Goal: Information Seeking & Learning: Learn about a topic

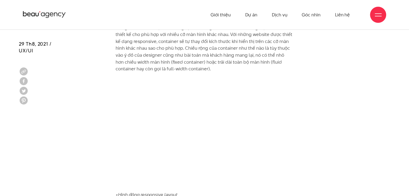
scroll to position [1400, 0]
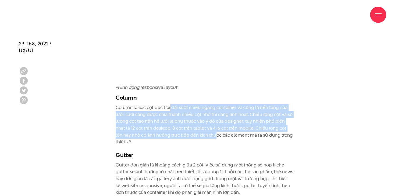
drag, startPoint x: 170, startPoint y: 97, endPoint x: 200, endPoint y: 120, distance: 37.6
click at [200, 120] on p "Column là các cột dọc trải dài suốt chiều ngang container và cũng là nền tảng c…" at bounding box center [205, 124] width 178 height 41
drag, startPoint x: 218, startPoint y: 121, endPoint x: 143, endPoint y: 96, distance: 79.3
click at [143, 104] on p "Column là các cột dọc trải dài suốt chiều ngang container và cũng là nền tảng c…" at bounding box center [205, 124] width 178 height 41
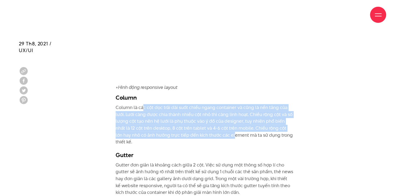
click at [142, 104] on p "Column là các cột dọc trải dài suốt chiều ngang container và cũng là nền tảng c…" at bounding box center [205, 124] width 178 height 41
drag, startPoint x: 133, startPoint y: 95, endPoint x: 222, endPoint y: 124, distance: 93.3
click at [222, 124] on p "Column là các cột dọc trải dài suốt chiều ngang container và cũng là nền tảng c…" at bounding box center [205, 124] width 178 height 41
drag, startPoint x: 223, startPoint y: 114, endPoint x: 167, endPoint y: 97, distance: 59.2
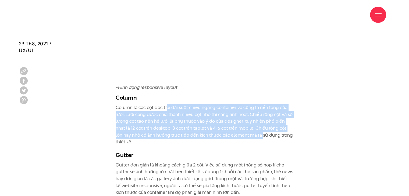
click at [167, 104] on p "Column là các cột dọc trải dài suốt chiều ngang container và cũng là nền tảng c…" at bounding box center [205, 124] width 178 height 41
drag, startPoint x: 150, startPoint y: 97, endPoint x: 221, endPoint y: 126, distance: 77.4
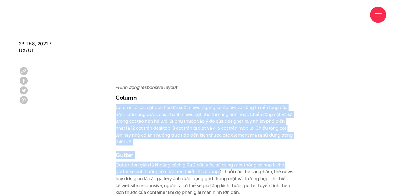
drag, startPoint x: 219, startPoint y: 152, endPoint x: 176, endPoint y: 83, distance: 80.4
click at [180, 104] on p "Column là các cột dọc trải dài suốt chiều ngang container và cũng là nền tảng c…" at bounding box center [205, 124] width 178 height 41
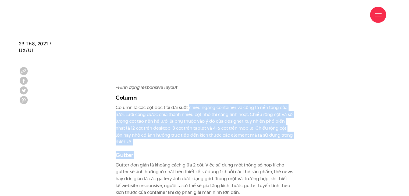
drag, startPoint x: 188, startPoint y: 91, endPoint x: 213, endPoint y: 129, distance: 45.8
click at [221, 120] on p "Column là các cột dọc trải dài suốt chiều ngang container và cũng là nền tảng c…" at bounding box center [205, 124] width 178 height 41
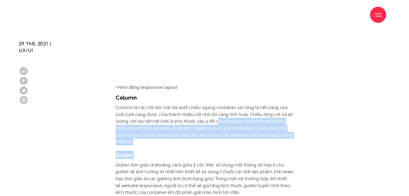
drag, startPoint x: 217, startPoint y: 108, endPoint x: 226, endPoint y: 127, distance: 20.0
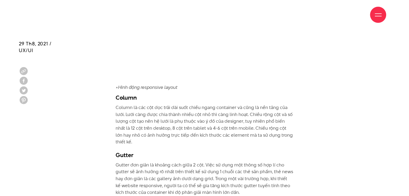
click at [225, 162] on p "Gutter đơn giản là khoảng cách giữa 2 cột. Việc sử dụng một thông số hợp lí cho…" at bounding box center [205, 179] width 178 height 34
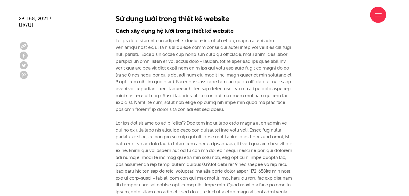
scroll to position [1830, 0]
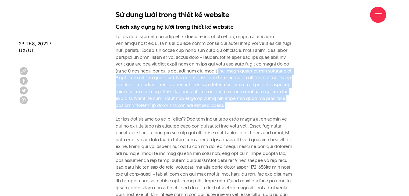
drag, startPoint x: 218, startPoint y: 51, endPoint x: 226, endPoint y: 90, distance: 39.5
click at [226, 90] on p at bounding box center [205, 188] width 178 height 310
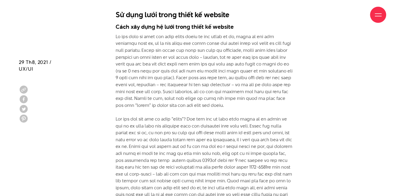
scroll to position [1911, 0]
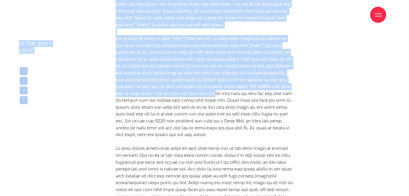
drag, startPoint x: 222, startPoint y: 27, endPoint x: 245, endPoint y: 76, distance: 53.1
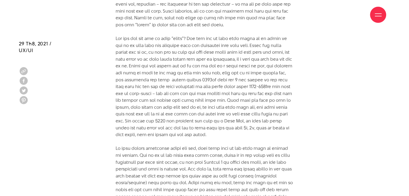
click at [244, 82] on p at bounding box center [205, 108] width 178 height 310
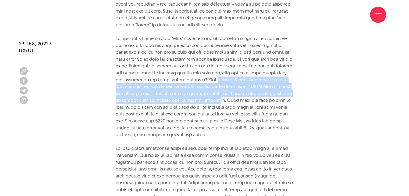
drag, startPoint x: 250, startPoint y: 81, endPoint x: 241, endPoint y: 61, distance: 21.7
click at [241, 61] on p at bounding box center [205, 108] width 178 height 310
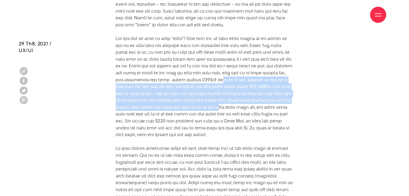
drag, startPoint x: 245, startPoint y: 58, endPoint x: 255, endPoint y: 84, distance: 28.1
click at [255, 84] on p at bounding box center [205, 108] width 178 height 310
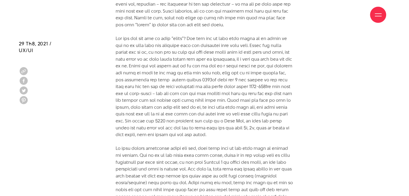
click at [260, 97] on p at bounding box center [205, 108] width 178 height 310
drag, startPoint x: 265, startPoint y: 112, endPoint x: 250, endPoint y: 86, distance: 30.1
click at [250, 86] on p at bounding box center [205, 108] width 178 height 310
click at [239, 72] on p at bounding box center [205, 108] width 178 height 310
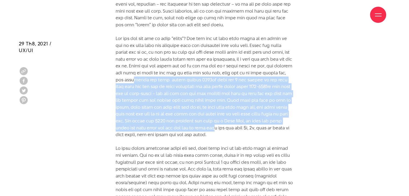
drag, startPoint x: 168, startPoint y: 62, endPoint x: 257, endPoint y: 105, distance: 98.7
click at [257, 105] on p at bounding box center [205, 108] width 178 height 310
drag, startPoint x: 255, startPoint y: 108, endPoint x: 254, endPoint y: 113, distance: 5.9
click at [255, 108] on p at bounding box center [205, 108] width 178 height 310
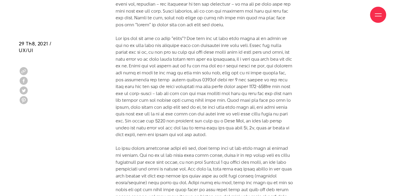
click at [262, 115] on p at bounding box center [205, 108] width 178 height 310
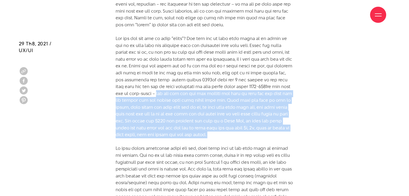
drag, startPoint x: 245, startPoint y: 108, endPoint x: 186, endPoint y: 76, distance: 67.0
click at [186, 76] on p at bounding box center [205, 108] width 178 height 310
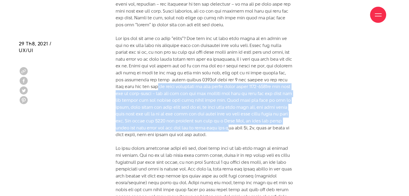
drag, startPoint x: 180, startPoint y: 67, endPoint x: 271, endPoint y: 112, distance: 101.6
click at [271, 112] on p at bounding box center [205, 108] width 178 height 310
drag, startPoint x: 244, startPoint y: 84, endPoint x: 263, endPoint y: 113, distance: 34.3
click at [263, 113] on p at bounding box center [205, 108] width 178 height 310
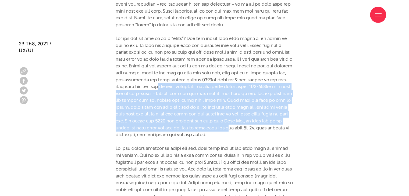
click at [263, 113] on p at bounding box center [205, 108] width 178 height 310
drag, startPoint x: 262, startPoint y: 114, endPoint x: 244, endPoint y: 90, distance: 30.2
click at [244, 90] on p at bounding box center [205, 108] width 178 height 310
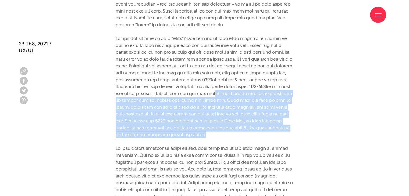
drag, startPoint x: 245, startPoint y: 78, endPoint x: 255, endPoint y: 116, distance: 39.6
click at [255, 116] on p at bounding box center [205, 108] width 178 height 310
drag, startPoint x: 255, startPoint y: 116, endPoint x: 262, endPoint y: 118, distance: 7.4
click at [255, 117] on p at bounding box center [205, 108] width 178 height 310
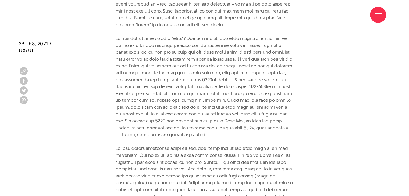
click at [262, 117] on p at bounding box center [205, 108] width 178 height 310
drag, startPoint x: 257, startPoint y: 116, endPoint x: 209, endPoint y: 89, distance: 55.3
click at [209, 89] on p at bounding box center [205, 108] width 178 height 310
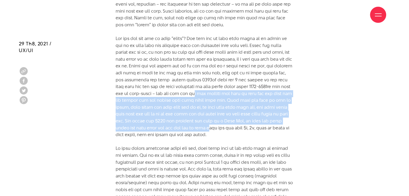
drag, startPoint x: 231, startPoint y: 78, endPoint x: 253, endPoint y: 111, distance: 39.7
click at [253, 111] on p at bounding box center [205, 108] width 178 height 310
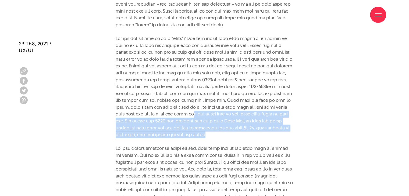
drag, startPoint x: 252, startPoint y: 115, endPoint x: 220, endPoint y: 81, distance: 46.6
click at [220, 82] on p at bounding box center [205, 108] width 178 height 310
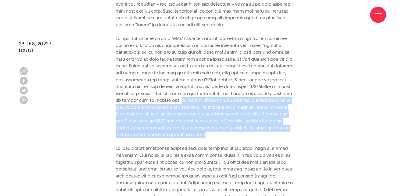
click at [220, 81] on p at bounding box center [205, 108] width 178 height 310
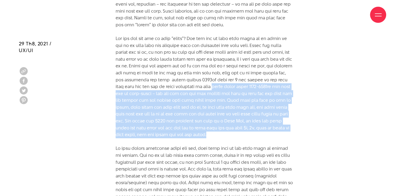
drag, startPoint x: 239, startPoint y: 66, endPoint x: 254, endPoint y: 113, distance: 48.9
click at [254, 113] on p at bounding box center [205, 108] width 178 height 310
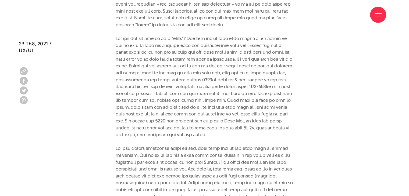
click at [257, 114] on p at bounding box center [205, 108] width 178 height 310
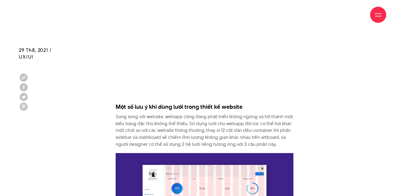
scroll to position [2207, 0]
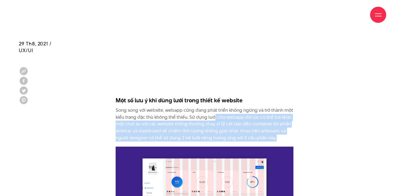
drag, startPoint x: 213, startPoint y: 100, endPoint x: 276, endPoint y: 115, distance: 64.2
click at [276, 115] on p "Song song với website, webapp cũng đang phát triển không ngừng và trở thành một…" at bounding box center [205, 124] width 178 height 34
click at [280, 115] on p "Song song với website, webapp cũng đang phát triển không ngừng và trở thành một…" at bounding box center [205, 124] width 178 height 34
drag, startPoint x: 282, startPoint y: 118, endPoint x: 208, endPoint y: 99, distance: 76.6
click at [208, 107] on p "Song song với website, webapp cũng đang phát triển không ngừng và trở thành một…" at bounding box center [205, 124] width 178 height 34
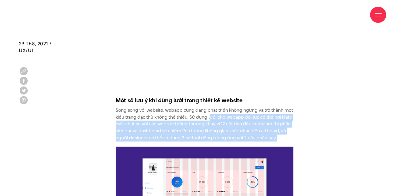
click at [208, 107] on p "Song song với website, webapp cũng đang phát triển không ngừng và trở thành một…" at bounding box center [205, 124] width 178 height 34
drag, startPoint x: 195, startPoint y: 99, endPoint x: 276, endPoint y: 118, distance: 83.8
click at [276, 118] on p "Song song với website, webapp cũng đang phát triển không ngừng và trở thành một…" at bounding box center [205, 124] width 178 height 34
click at [277, 118] on p "Song song với website, webapp cũng đang phát triển không ngừng và trở thành một…" at bounding box center [205, 124] width 178 height 34
drag, startPoint x: 283, startPoint y: 118, endPoint x: 203, endPoint y: 96, distance: 82.0
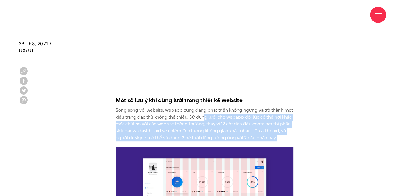
click at [203, 107] on p "Song song với website, webapp cũng đang phát triển không ngừng và trở thành một…" at bounding box center [205, 124] width 178 height 34
drag, startPoint x: 199, startPoint y: 96, endPoint x: 277, endPoint y: 117, distance: 80.6
click at [277, 117] on p "Song song với website, webapp cũng đang phát triển không ngừng và trở thành một…" at bounding box center [205, 124] width 178 height 34
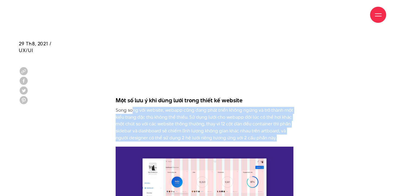
drag, startPoint x: 281, startPoint y: 117, endPoint x: 133, endPoint y: 92, distance: 149.9
click at [133, 107] on p "Song song với website, webapp cũng đang phát triển không ngừng và trở thành một…" at bounding box center [205, 124] width 178 height 34
click at [136, 107] on p "Song song với website, webapp cũng đang phát triển không ngừng và trở thành một…" at bounding box center [205, 124] width 178 height 34
click at [175, 107] on p "Song song với website, webapp cũng đang phát triển không ngừng và trở thành một…" at bounding box center [205, 124] width 178 height 34
drag, startPoint x: 210, startPoint y: 94, endPoint x: 275, endPoint y: 117, distance: 67.9
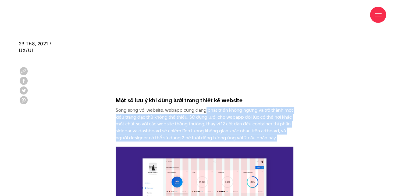
click at [275, 117] on p "Song song với website, webapp cũng đang phát triển không ngừng và trở thành một…" at bounding box center [205, 124] width 178 height 34
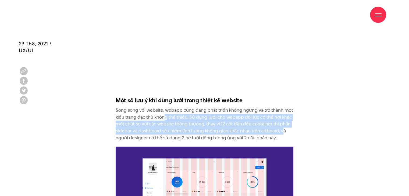
drag, startPoint x: 283, startPoint y: 115, endPoint x: 166, endPoint y: 95, distance: 119.0
click at [166, 107] on p "Song song với website, webapp cũng đang phát triển không ngừng và trở thành một…" at bounding box center [205, 124] width 178 height 34
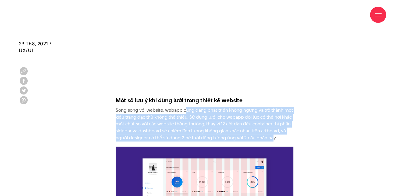
drag, startPoint x: 184, startPoint y: 93, endPoint x: 270, endPoint y: 117, distance: 88.8
click at [270, 117] on p "Song song với website, webapp cũng đang phát triển không ngừng và trở thành một…" at bounding box center [205, 124] width 178 height 34
click at [270, 116] on p "Song song với website, webapp cũng đang phát triển không ngừng và trở thành một…" at bounding box center [205, 124] width 178 height 34
drag, startPoint x: 282, startPoint y: 116, endPoint x: 178, endPoint y: 91, distance: 106.7
click at [178, 107] on p "Song song với website, webapp cũng đang phát triển không ngừng và trở thành một…" at bounding box center [205, 124] width 178 height 34
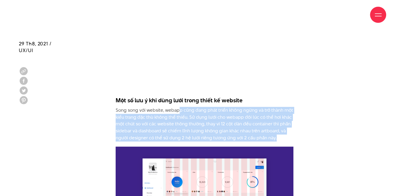
click at [178, 107] on p "Song song với website, webapp cũng đang phát triển không ngừng và trở thành một…" at bounding box center [205, 124] width 178 height 34
drag, startPoint x: 157, startPoint y: 94, endPoint x: 267, endPoint y: 116, distance: 112.1
click at [267, 116] on p "Song song với website, webapp cũng đang phát triển không ngừng và trở thành một…" at bounding box center [205, 124] width 178 height 34
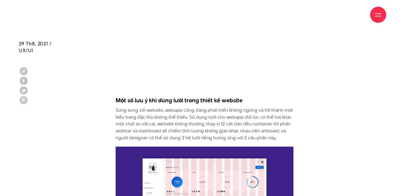
click at [268, 116] on p "Song song với website, webapp cũng đang phát triển không ngừng và trở thành một…" at bounding box center [205, 124] width 178 height 34
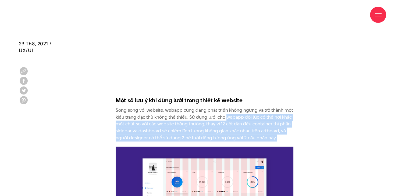
drag, startPoint x: 275, startPoint y: 117, endPoint x: 226, endPoint y: 99, distance: 51.4
click at [226, 107] on p "Song song với website, webapp cũng đang phát triển không ngừng và trở thành một…" at bounding box center [205, 124] width 178 height 34
drag, startPoint x: 206, startPoint y: 99, endPoint x: 274, endPoint y: 116, distance: 70.0
click at [274, 116] on p "Song song với website, webapp cũng đang phát triển không ngừng và trở thành một…" at bounding box center [205, 124] width 178 height 34
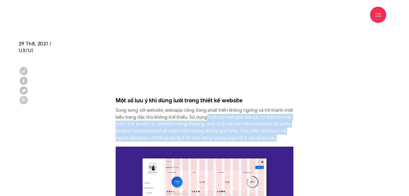
click at [274, 116] on p "Song song với website, webapp cũng đang phát triển không ngừng và trở thành một…" at bounding box center [205, 124] width 178 height 34
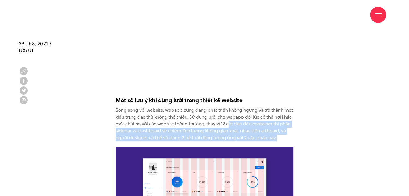
drag, startPoint x: 260, startPoint y: 112, endPoint x: 227, endPoint y: 101, distance: 34.8
click at [227, 107] on p "Song song với website, webapp cũng đang phát triển không ngừng và trở thành một…" at bounding box center [205, 124] width 178 height 34
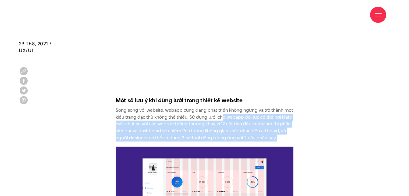
drag, startPoint x: 220, startPoint y: 100, endPoint x: 278, endPoint y: 117, distance: 60.7
click at [278, 117] on p "Song song với website, webapp cũng đang phát triển không ngừng và trở thành một…" at bounding box center [205, 124] width 178 height 34
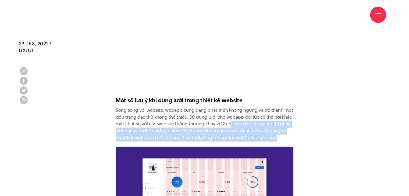
drag, startPoint x: 269, startPoint y: 117, endPoint x: 219, endPoint y: 100, distance: 52.7
click at [219, 107] on p "Song song với website, webapp cũng đang phát triển không ngừng và trở thành một…" at bounding box center [205, 124] width 178 height 34
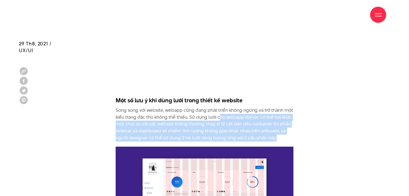
click at [219, 107] on p "Song song với website, webapp cũng đang phát triển không ngừng và trở thành một…" at bounding box center [205, 124] width 178 height 34
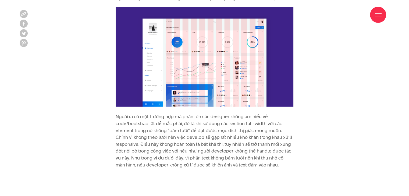
scroll to position [2396, 0]
